Goal: Information Seeking & Learning: Learn about a topic

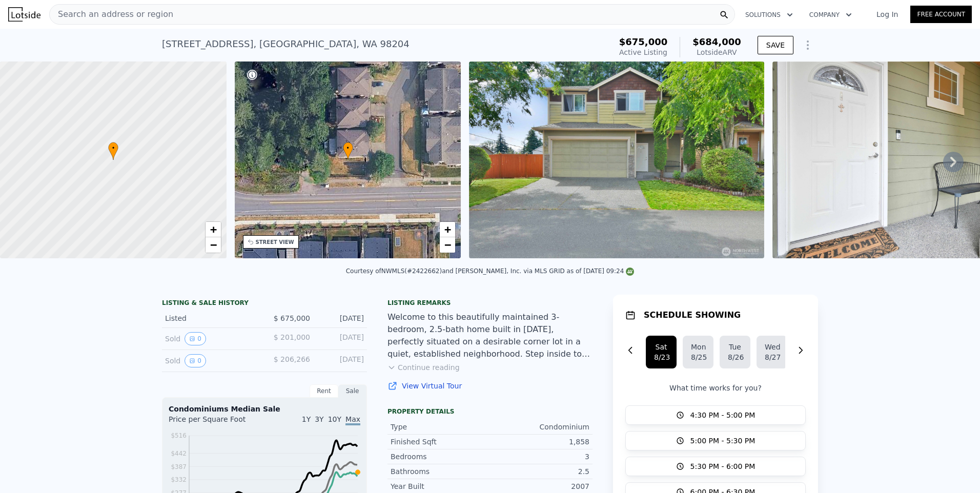
click at [174, 9] on div "Search an address or region" at bounding box center [392, 14] width 686 height 20
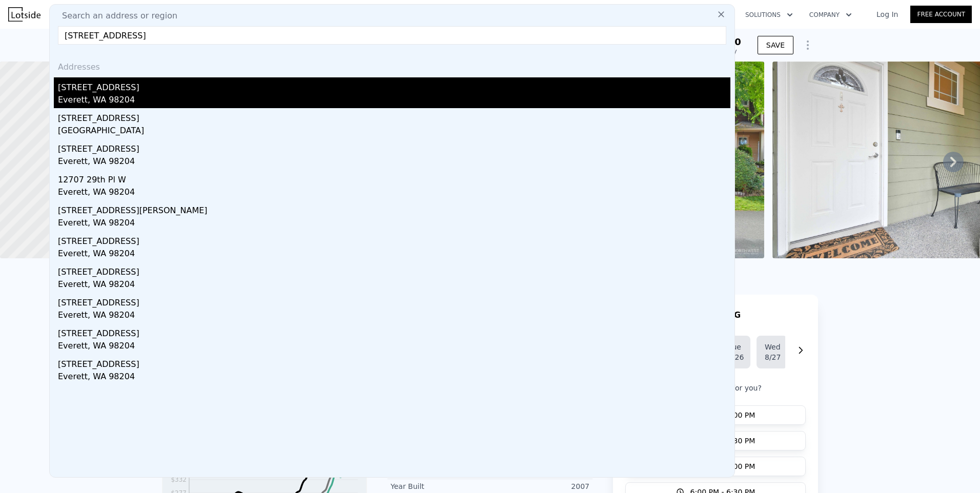
type input "[STREET_ADDRESS]"
click at [113, 92] on div "[STREET_ADDRESS]" at bounding box center [394, 85] width 672 height 16
type input "4"
type input "2"
type input "2.75"
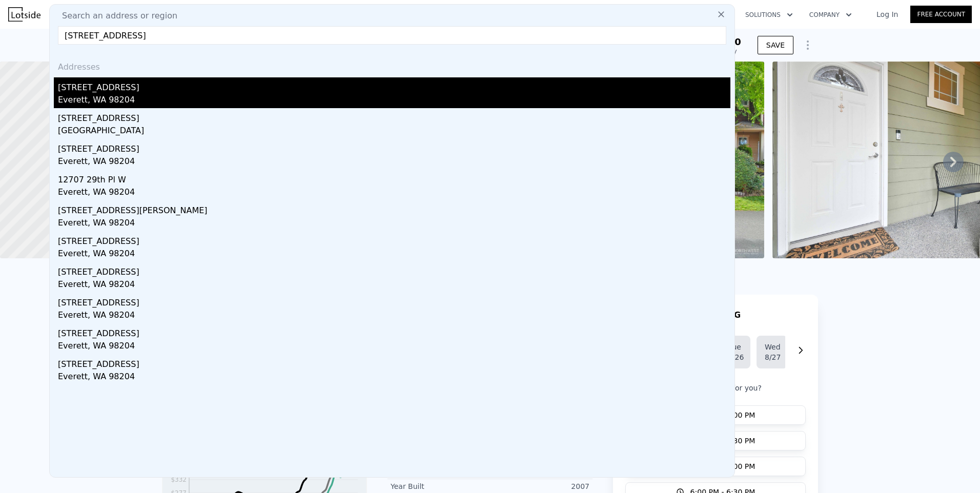
type input "1386"
type input "2519"
type input "6098"
type input "$ 698,000"
type input "$ 431,514"
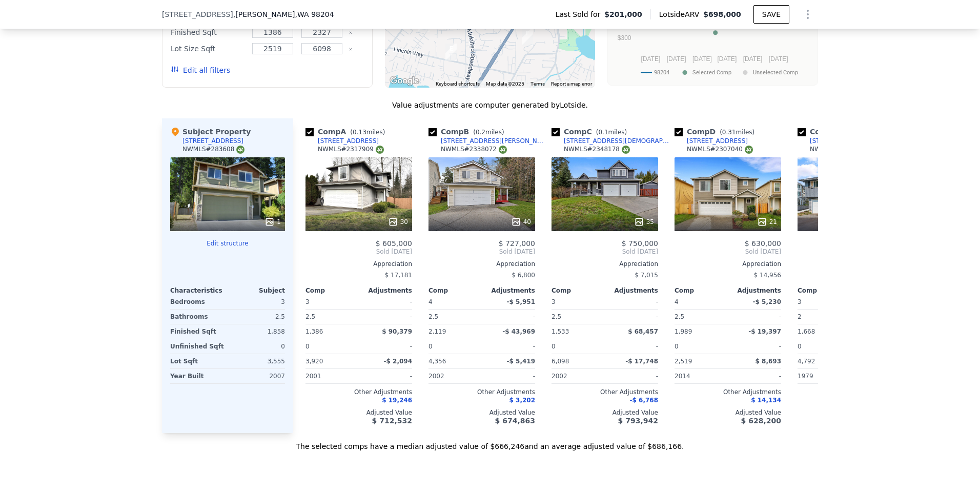
scroll to position [885, 0]
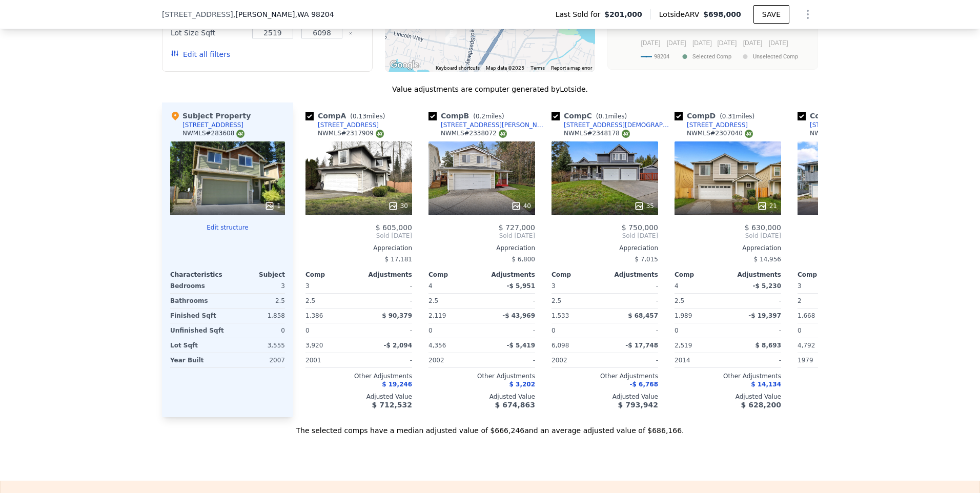
drag, startPoint x: 704, startPoint y: 176, endPoint x: 918, endPoint y: 151, distance: 215.6
click at [918, 151] on div "We found 8 sales that match your search Listings provided by NWMLS Filters Map …" at bounding box center [490, 149] width 980 height 573
click at [722, 190] on div "21" at bounding box center [727, 178] width 107 height 74
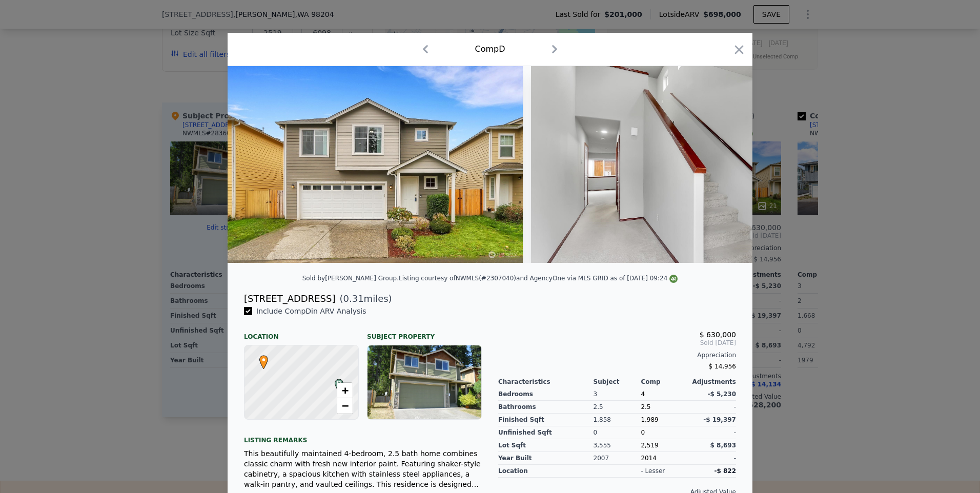
click at [536, 292] on div "Sold by [PERSON_NAME] Group . Listing courtesy of NWMLS (#2307040) and AgencyOn…" at bounding box center [490, 281] width 525 height 20
drag, startPoint x: 321, startPoint y: 306, endPoint x: 241, endPoint y: 305, distance: 80.5
click at [241, 305] on div "[STREET_ADDRESS] ( 0.31 miles)" at bounding box center [490, 299] width 508 height 14
drag, startPoint x: 241, startPoint y: 305, endPoint x: 273, endPoint y: 304, distance: 32.3
copy div "[STREET_ADDRESS]"
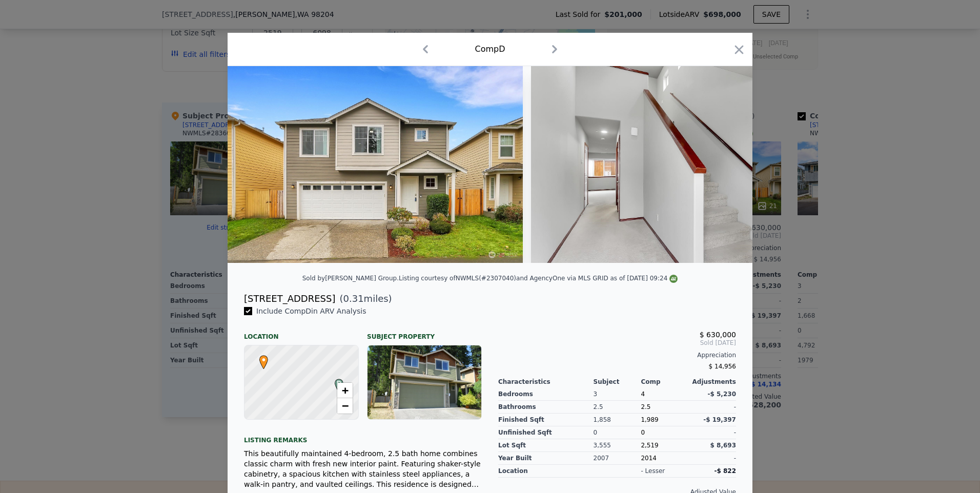
click at [537, 321] on div "$ 630,000 Sold [DATE] Appreciation $ 14,956 Characteristics Subject Comp Adjust…" at bounding box center [617, 462] width 254 height 313
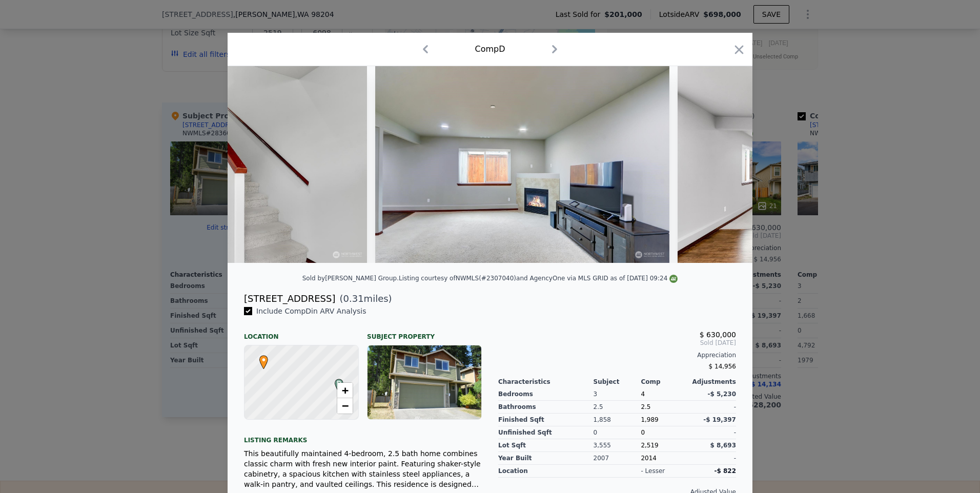
click at [366, 271] on div at bounding box center [490, 168] width 525 height 205
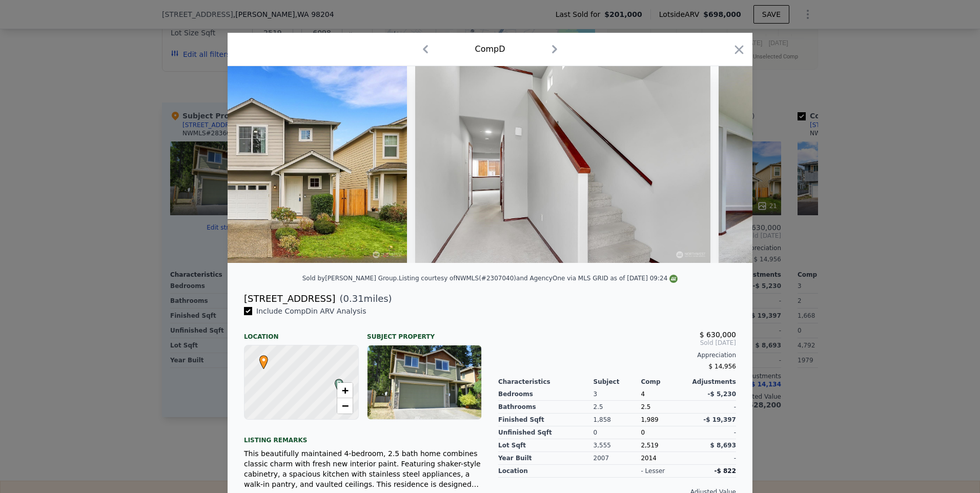
scroll to position [0, 0]
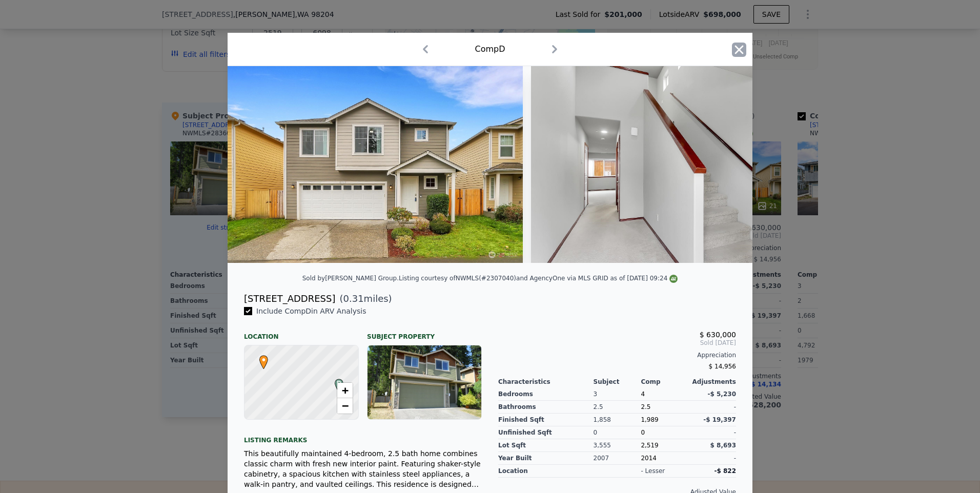
click at [732, 48] on icon "button" at bounding box center [739, 50] width 14 height 14
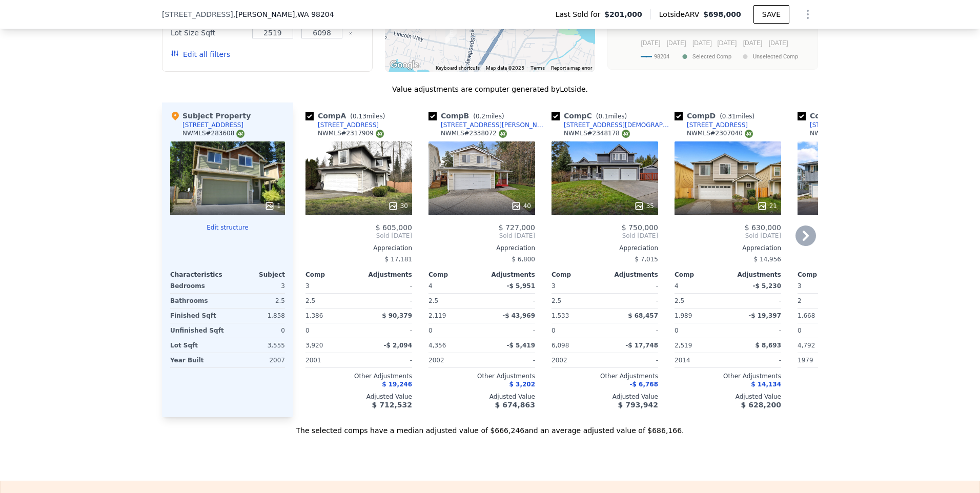
click at [803, 241] on icon at bounding box center [805, 236] width 6 height 10
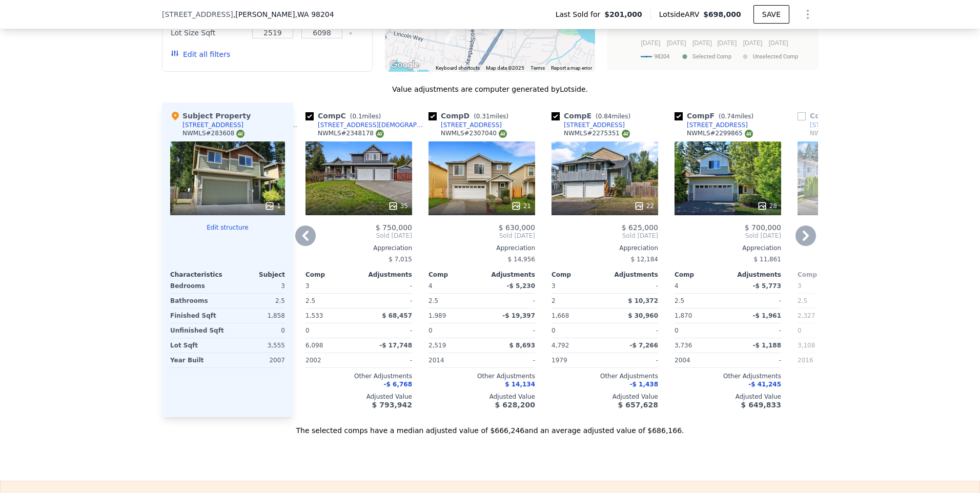
click at [710, 195] on div "28" at bounding box center [727, 178] width 107 height 74
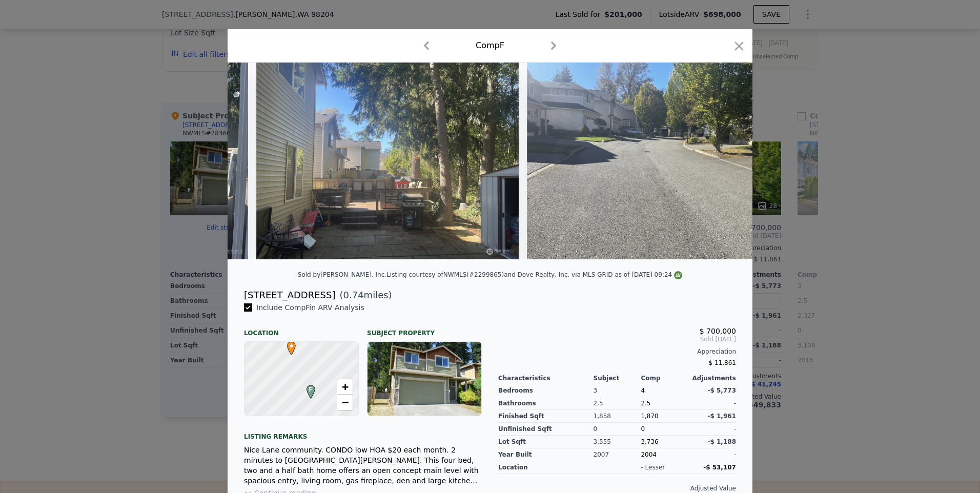
scroll to position [0, 4665]
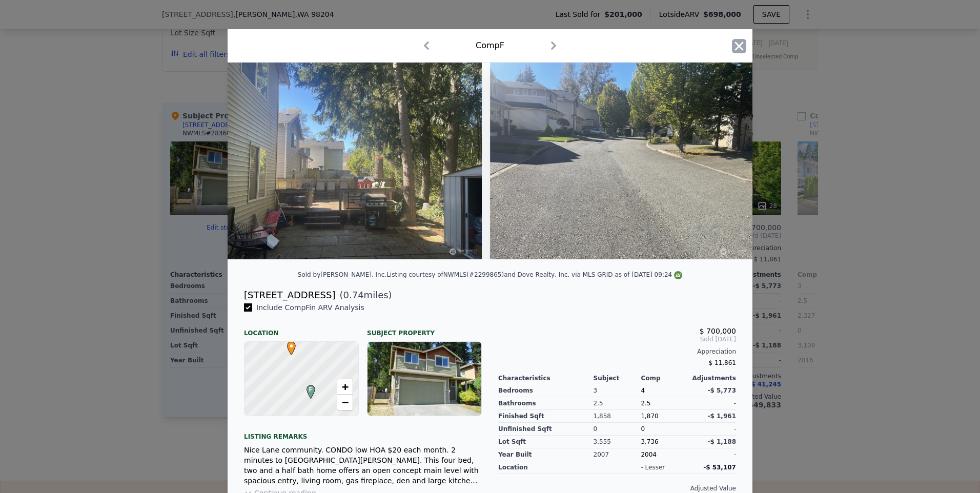
click at [735, 44] on icon "button" at bounding box center [739, 46] width 14 height 14
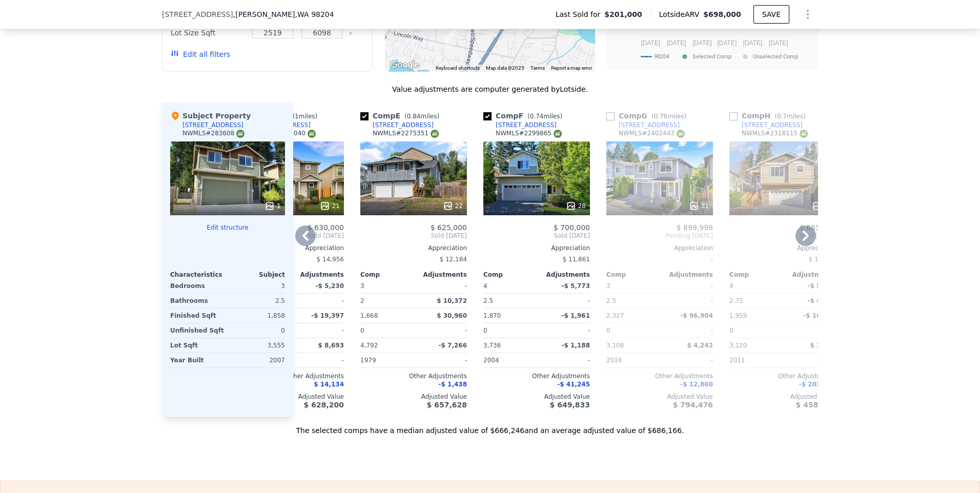
scroll to position [0, 484]
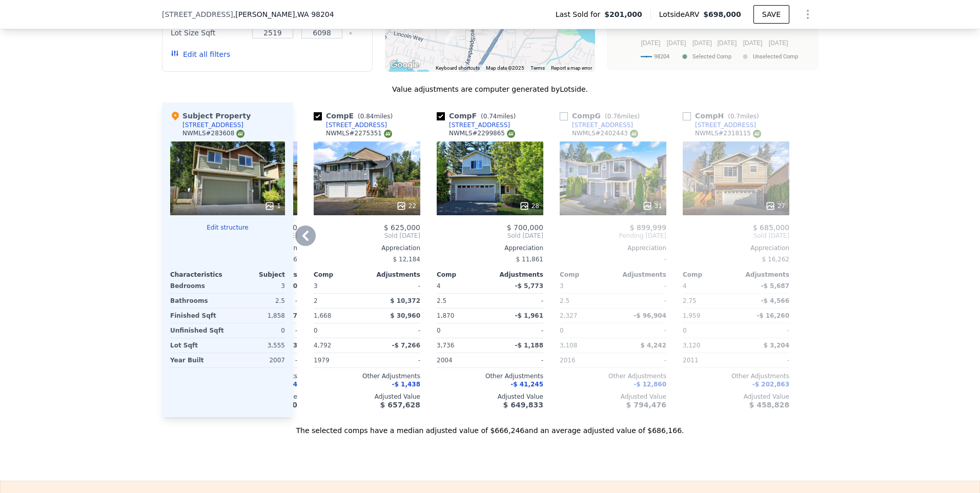
click at [614, 195] on div "31" at bounding box center [613, 178] width 107 height 74
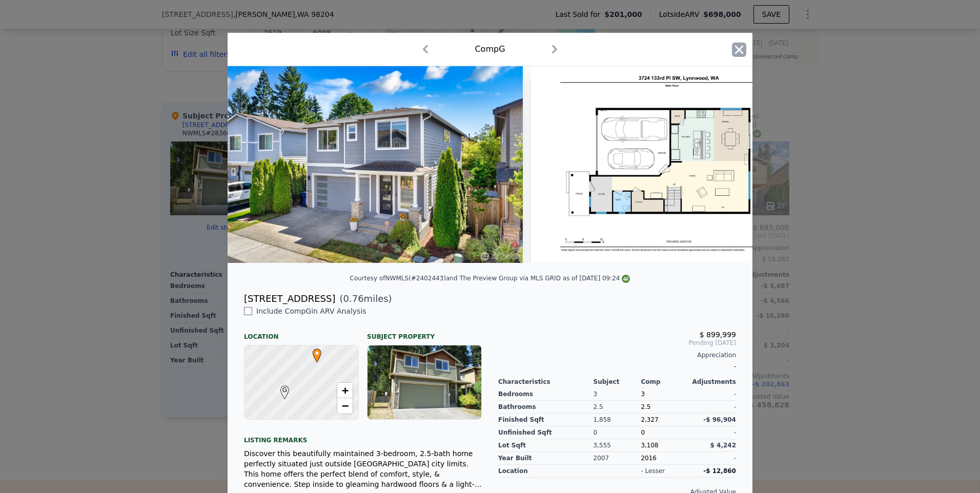
click at [736, 49] on icon "button" at bounding box center [739, 49] width 9 height 9
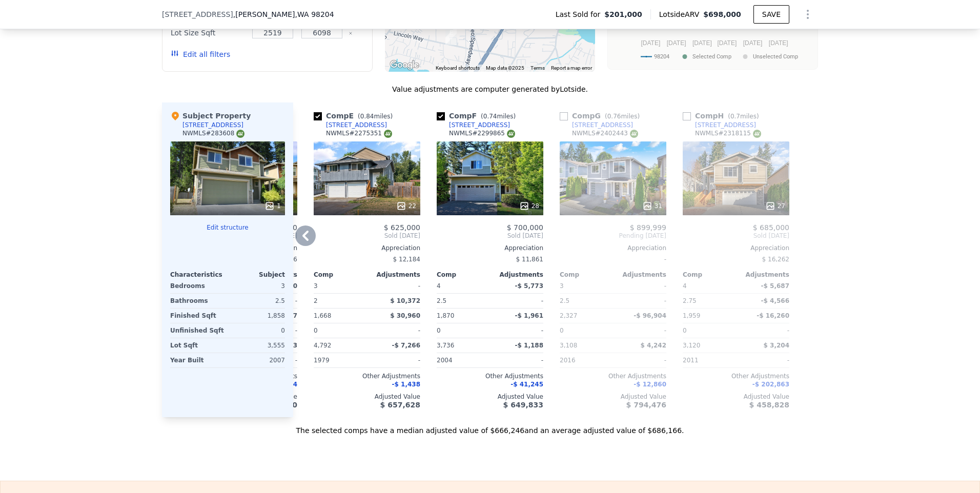
click at [751, 182] on div "27" at bounding box center [736, 178] width 107 height 74
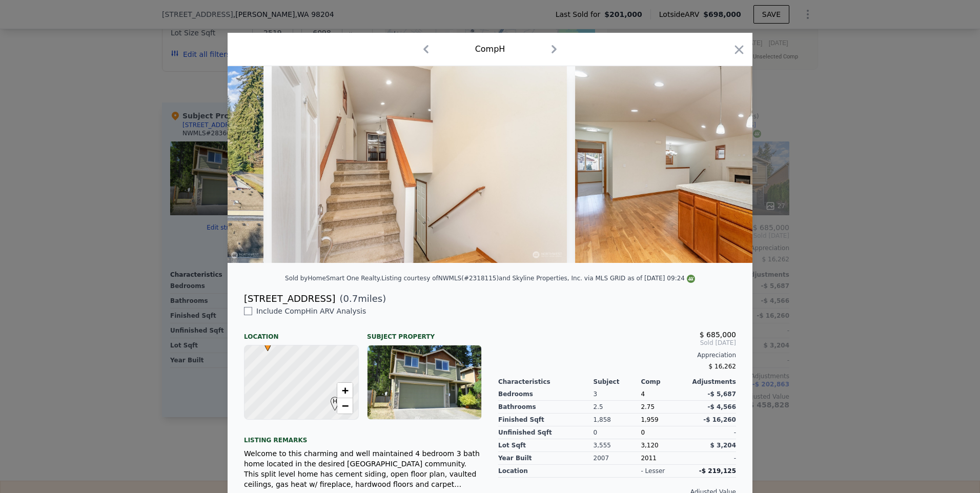
scroll to position [0, 1129]
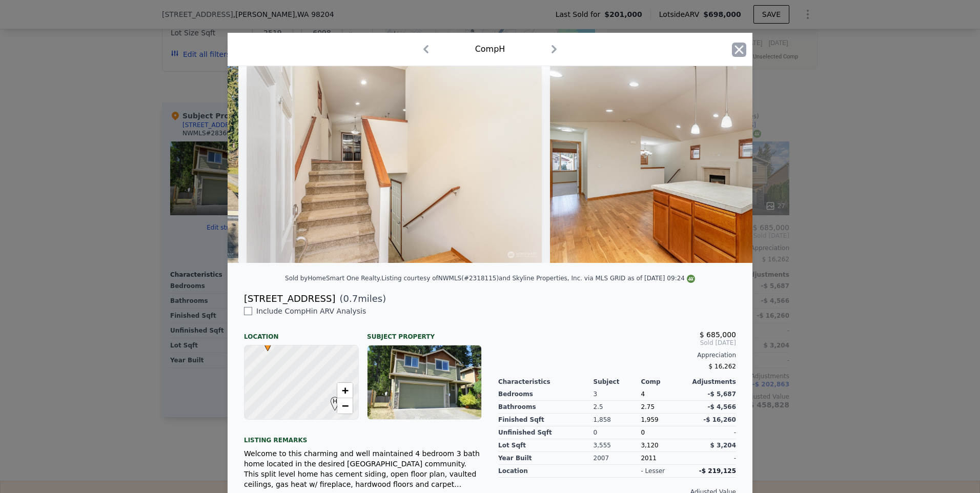
click at [735, 47] on icon "button" at bounding box center [739, 50] width 14 height 14
